Goal: Find specific page/section: Find specific page/section

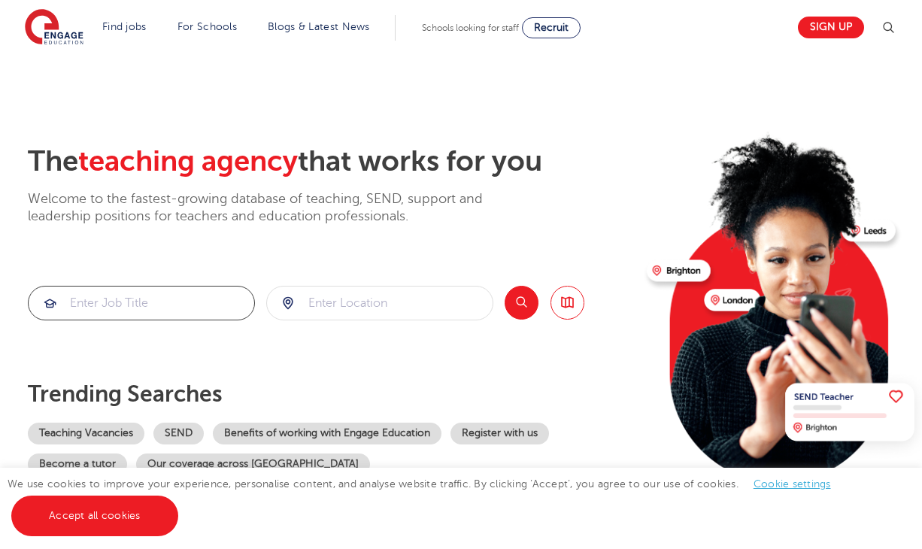
click at [163, 296] on input "search" at bounding box center [142, 303] width 226 height 33
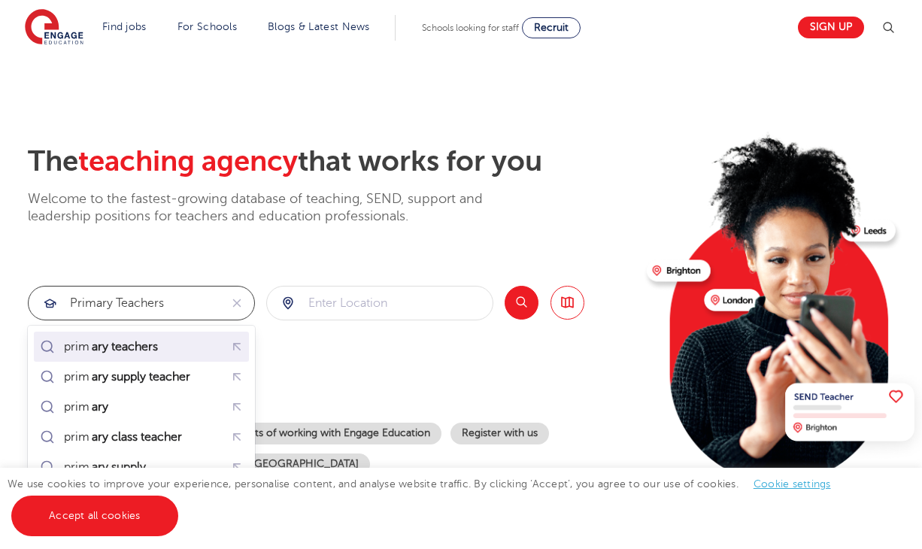
click at [135, 342] on mark "ary teachers" at bounding box center [125, 347] width 71 height 18
click at [129, 383] on p "Trending searches" at bounding box center [331, 394] width 607 height 27
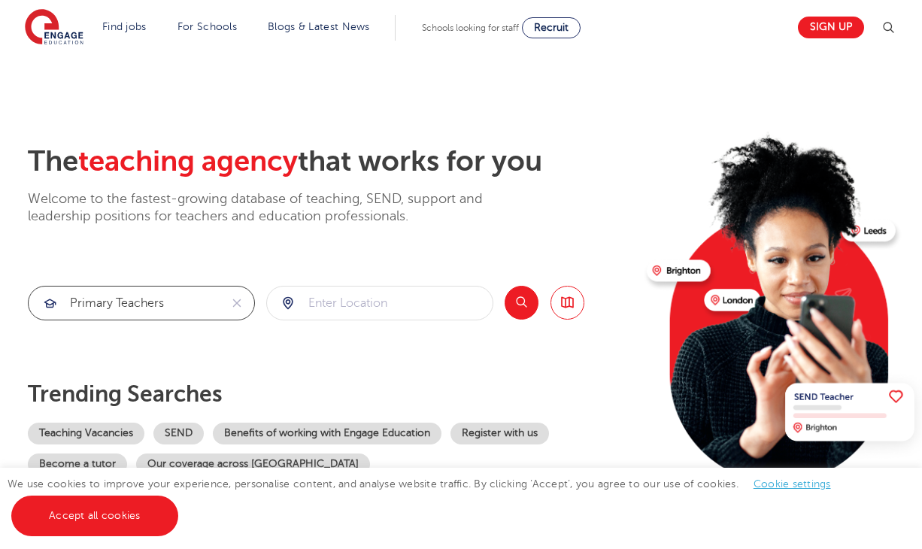
click at [114, 298] on input "primary teachers" at bounding box center [124, 303] width 191 height 33
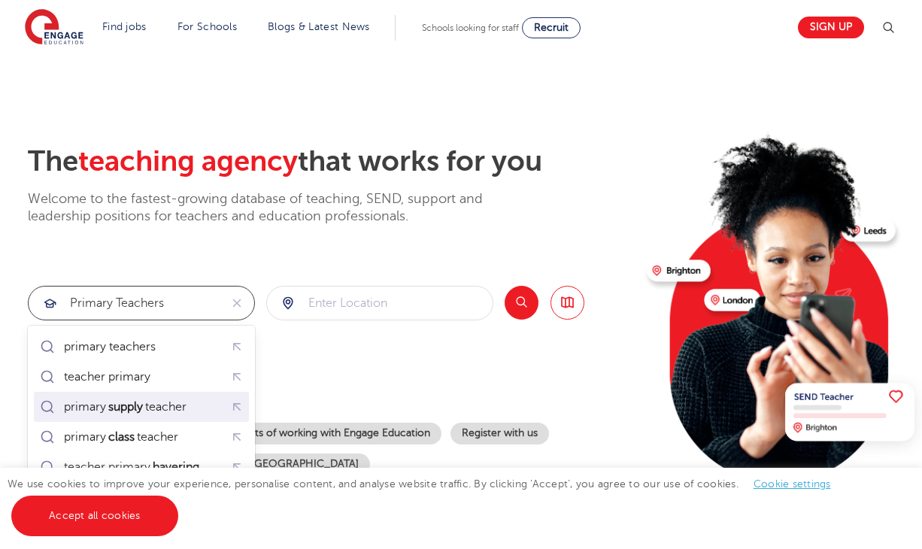
click at [145, 403] on mark "supply" at bounding box center [125, 407] width 39 height 18
type input "primary supply teacher"
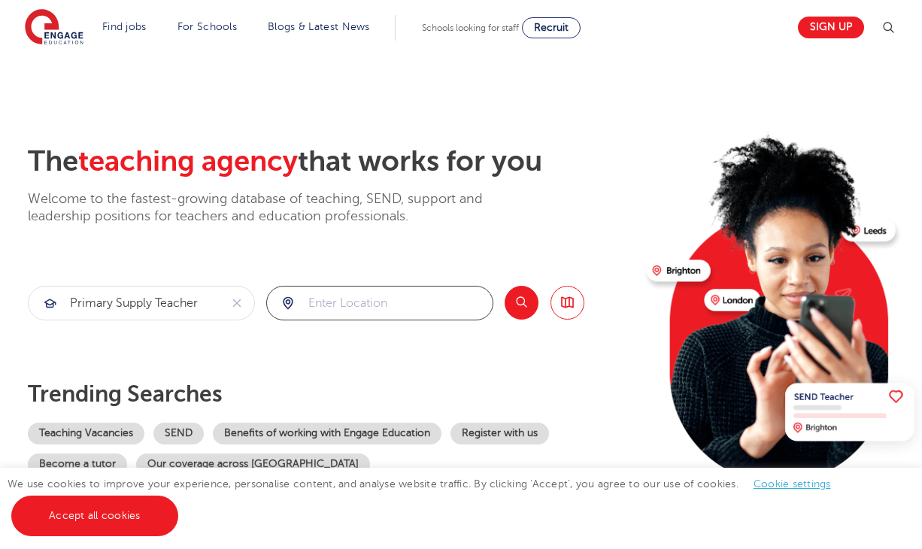
click at [351, 303] on input "search" at bounding box center [380, 303] width 226 height 33
type input "h"
click button "Submit" at bounding box center [0, 0] width 0 height 0
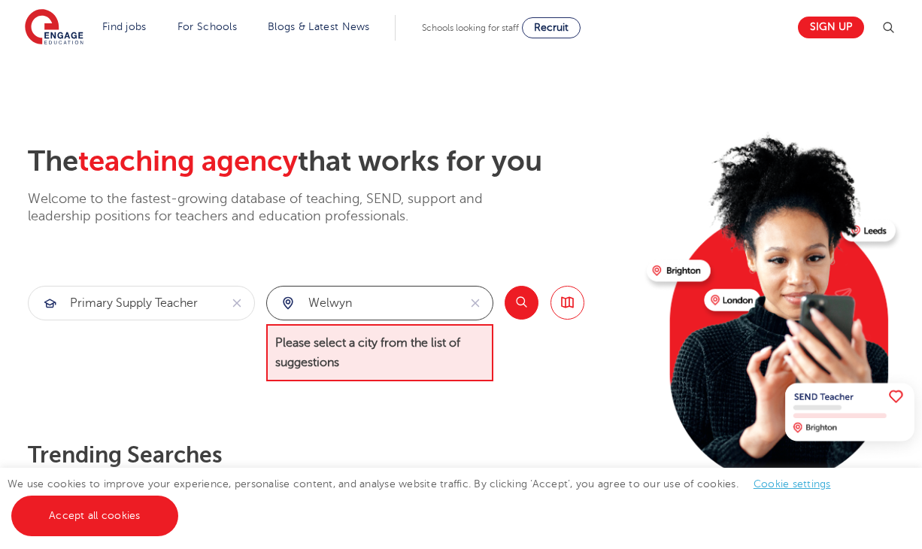
click at [390, 305] on input "welwyn" at bounding box center [362, 303] width 191 height 33
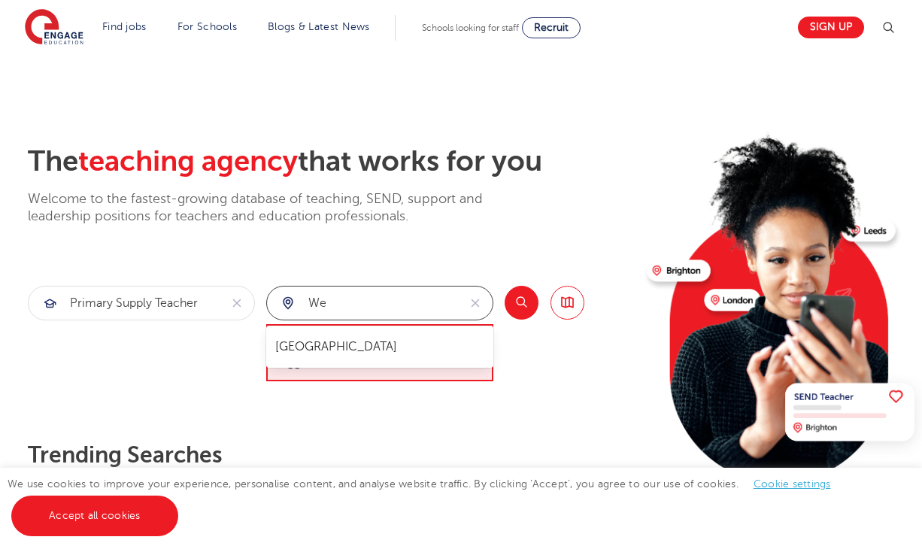
type input "w"
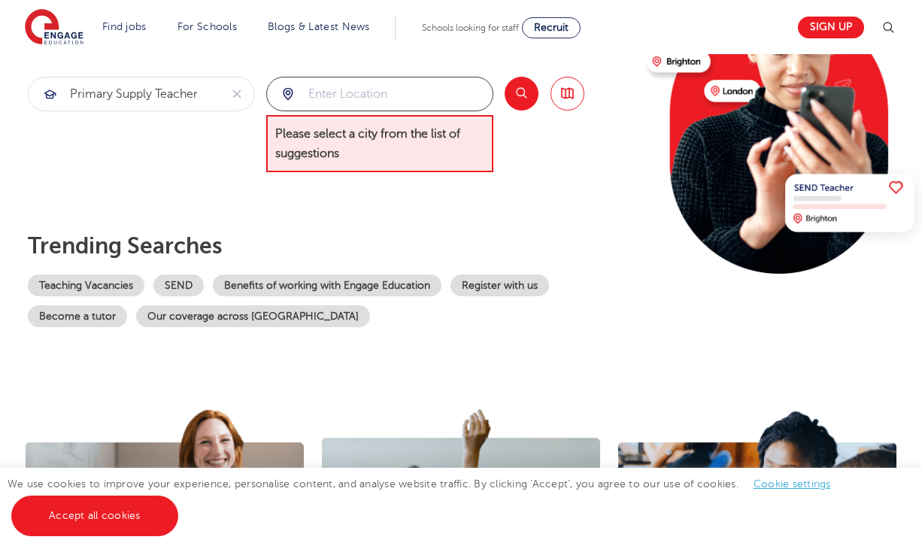
scroll to position [220, 0]
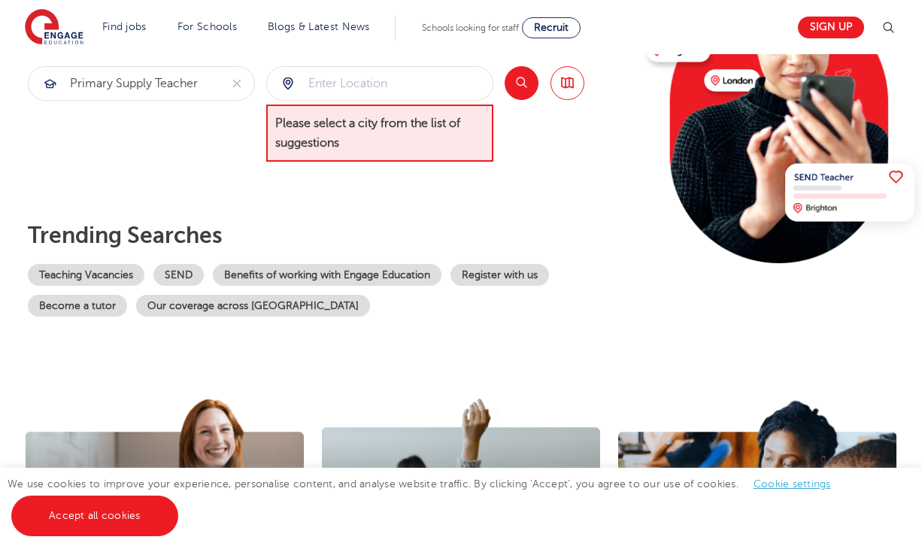
click at [527, 84] on button "Search" at bounding box center [522, 83] width 34 height 34
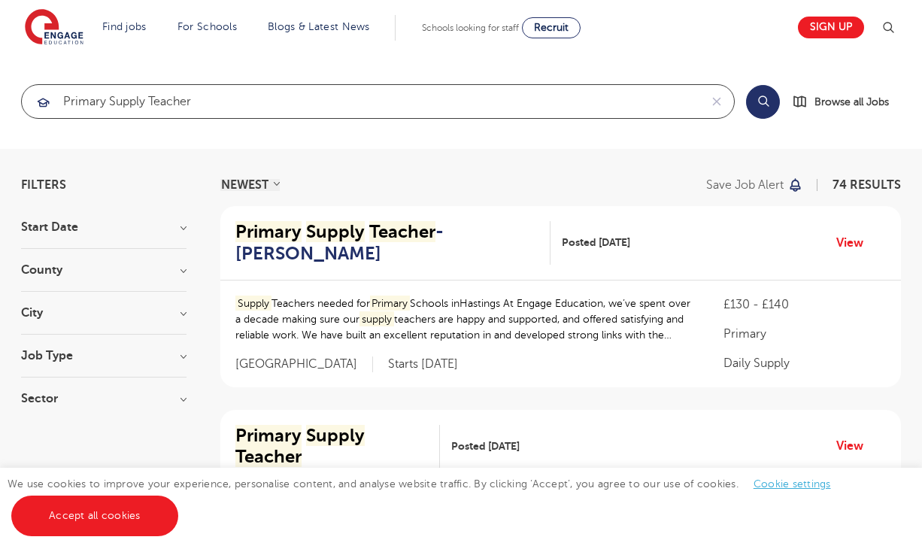
click at [264, 108] on input "primary supply teacher" at bounding box center [361, 101] width 678 height 33
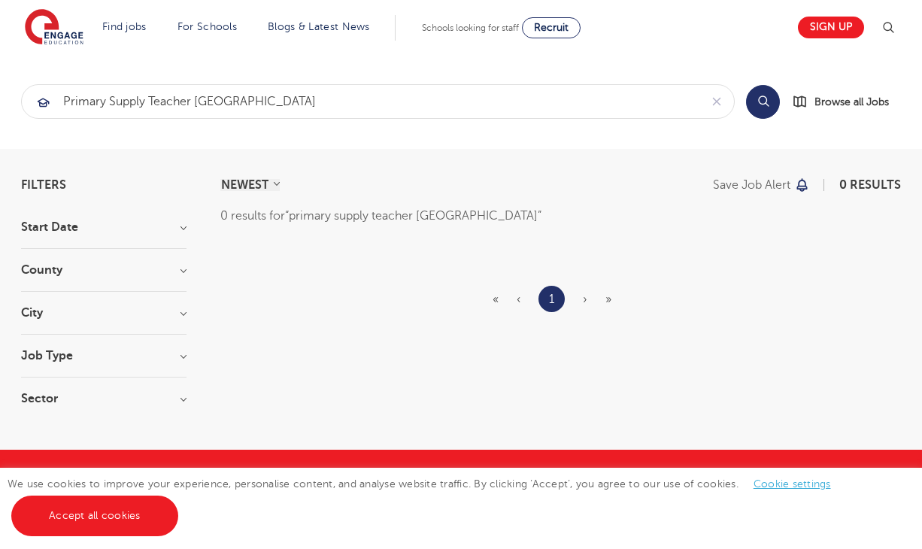
click at [102, 308] on h3 "City" at bounding box center [104, 313] width 166 height 12
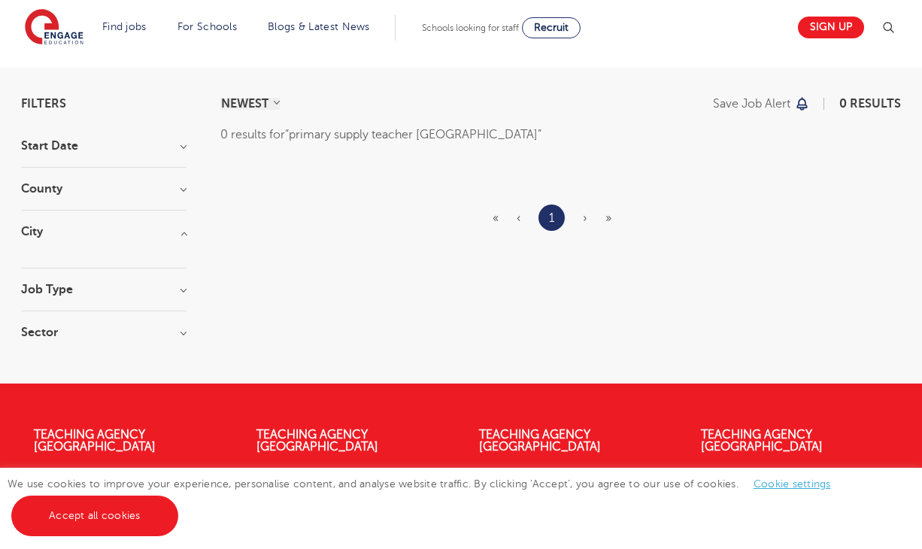
scroll to position [83, 0]
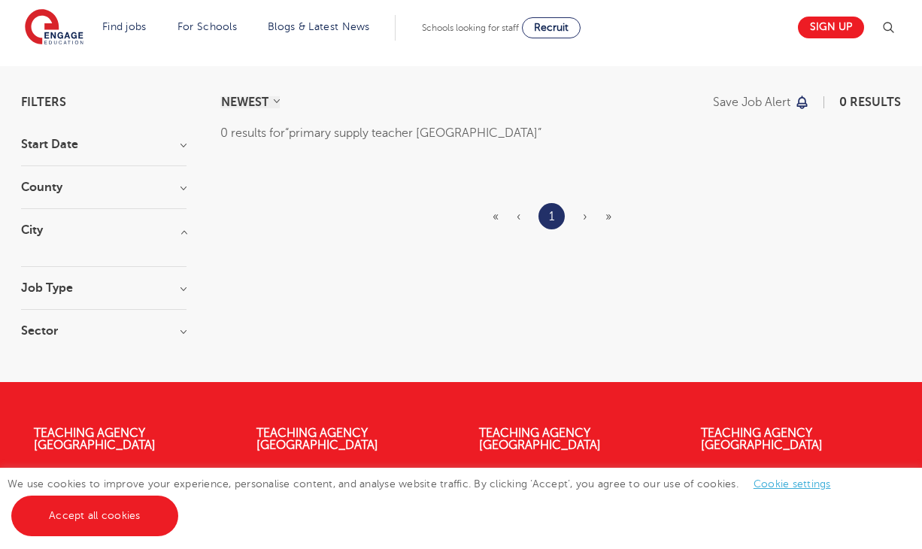
click at [177, 235] on h3 "City" at bounding box center [104, 230] width 166 height 12
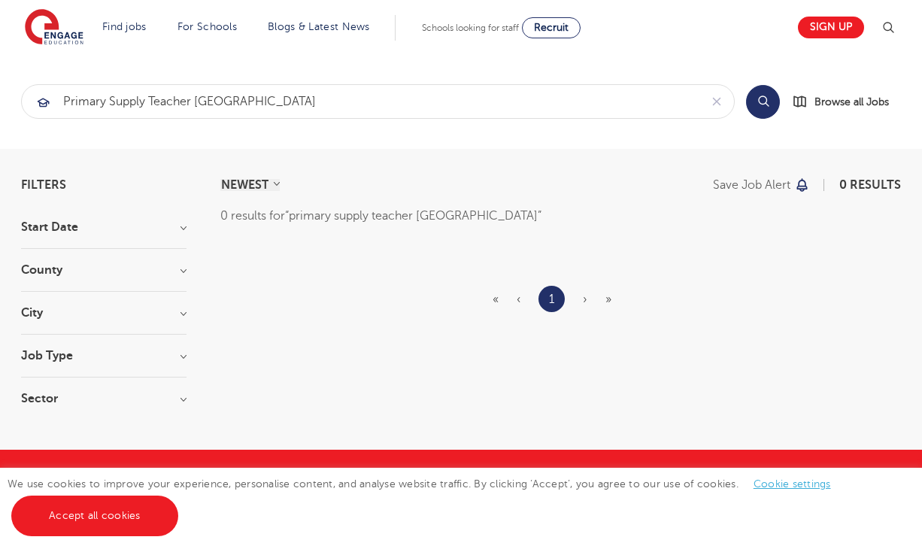
scroll to position [0, 0]
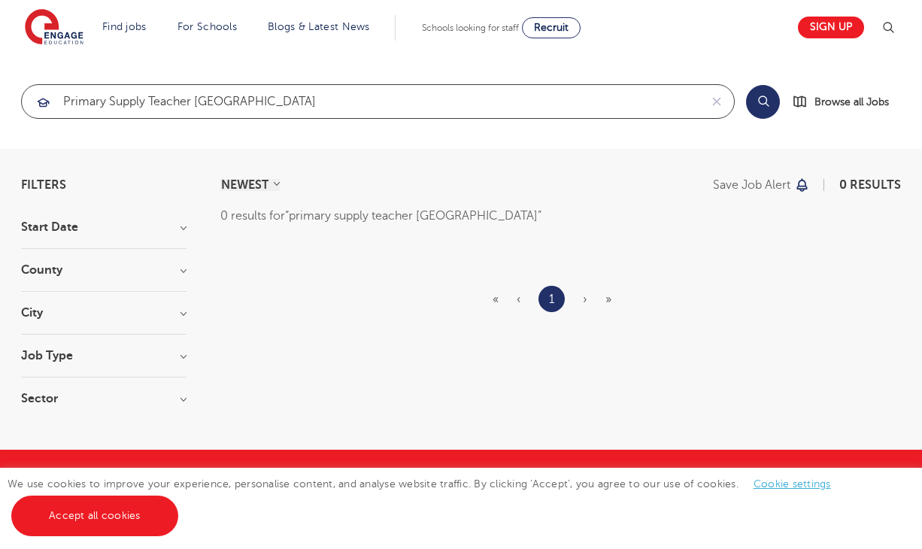
drag, startPoint x: 320, startPoint y: 114, endPoint x: 193, endPoint y: 96, distance: 127.7
click at [193, 96] on input "primary supply teacher hertfordshire" at bounding box center [361, 101] width 678 height 33
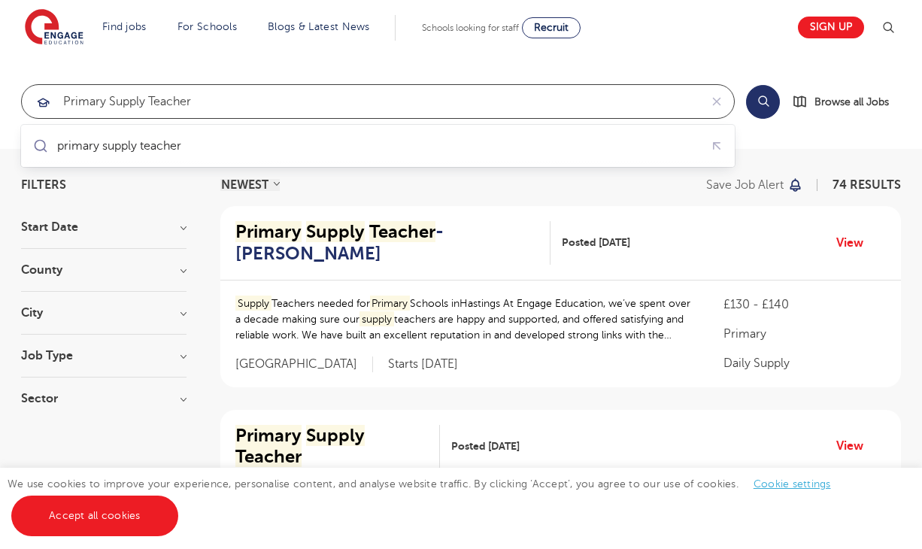
type input "primary supply teacher"
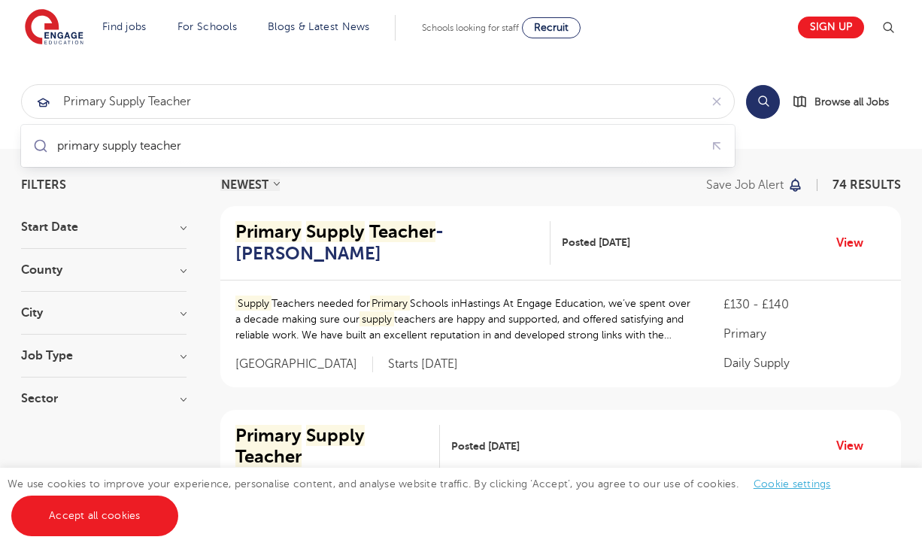
click at [147, 312] on h3 "City" at bounding box center [104, 313] width 166 height 12
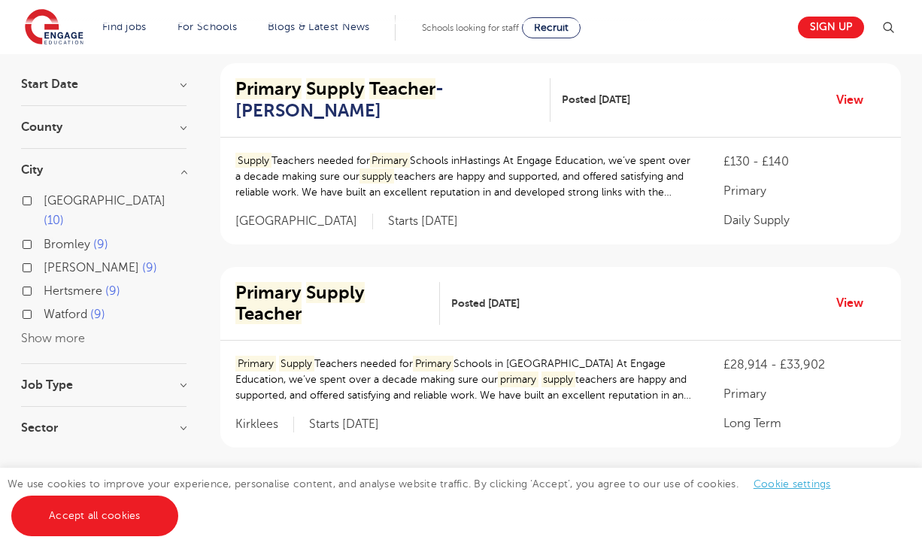
scroll to position [153, 0]
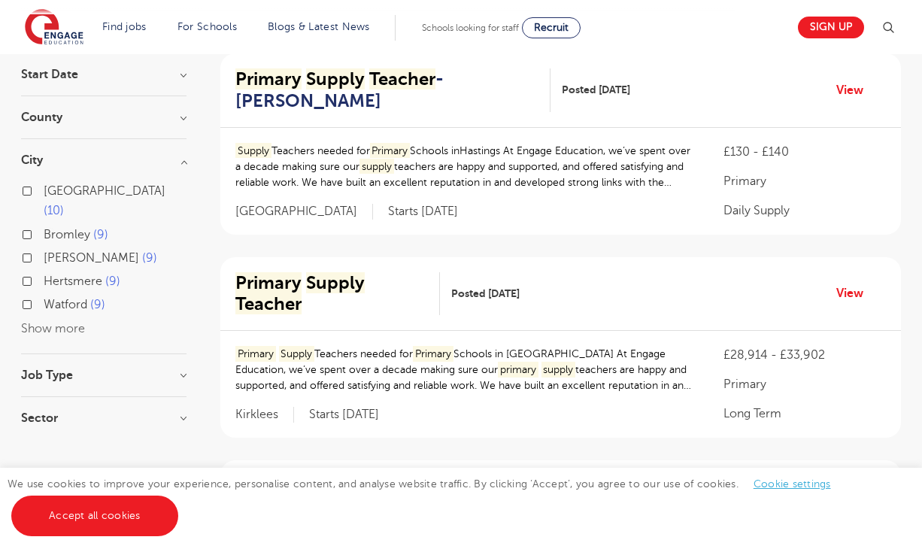
click at [68, 322] on button "Show more" at bounding box center [53, 329] width 64 height 14
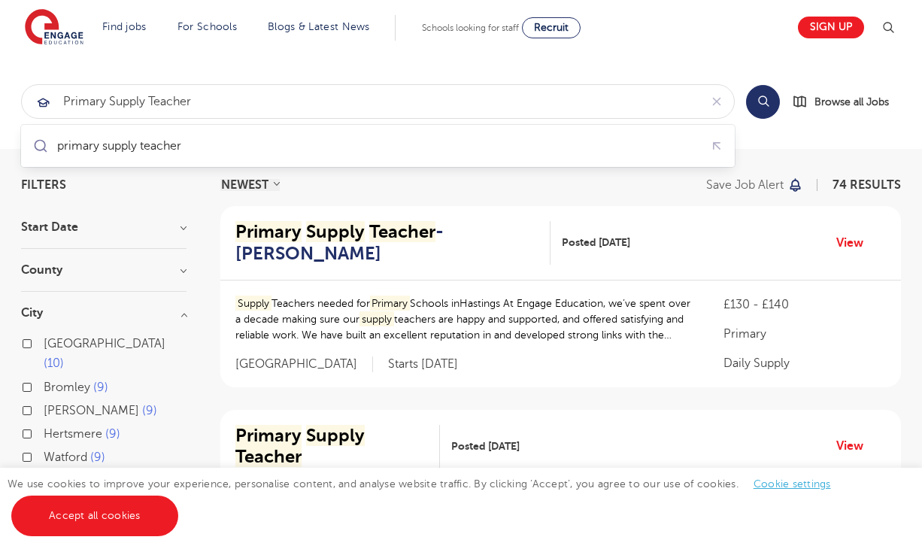
scroll to position [0, 0]
